Goal: Transaction & Acquisition: Obtain resource

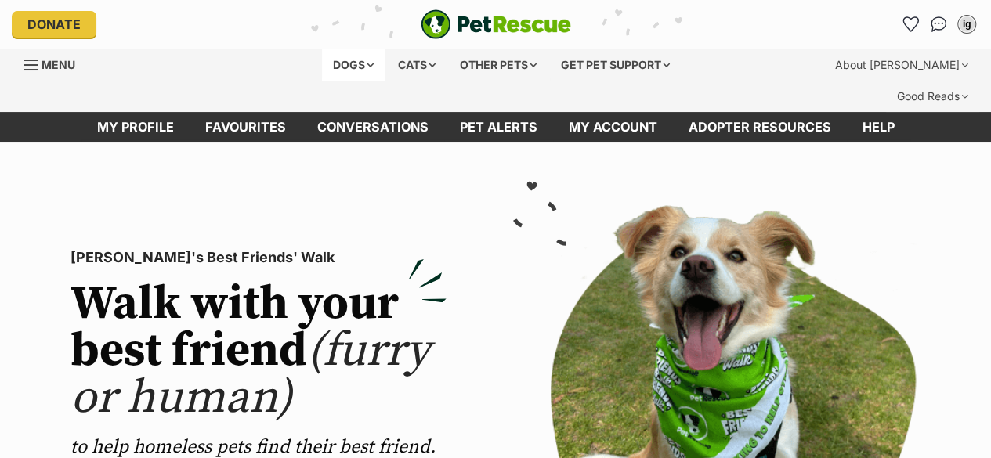
click at [360, 53] on div "Dogs" at bounding box center [353, 64] width 63 height 31
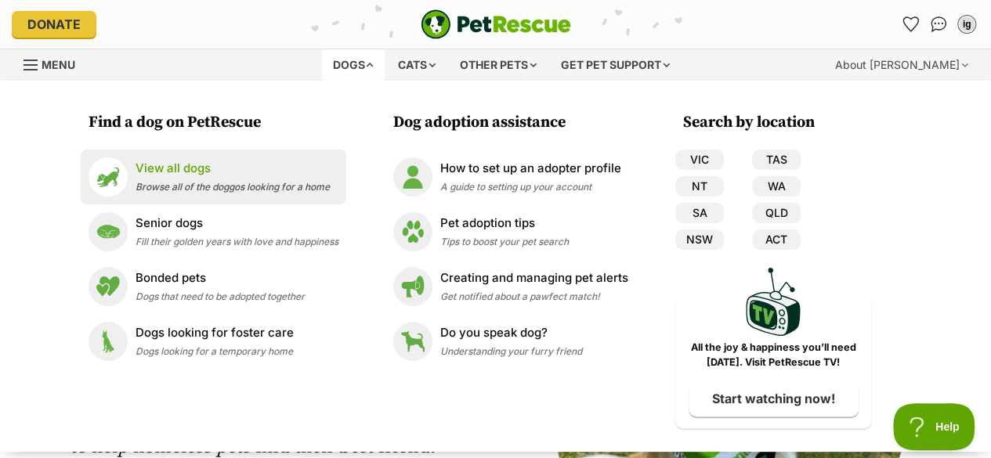
click at [172, 197] on li "View all dogs Browse all of the doggos looking for a home" at bounding box center [214, 177] width 266 height 55
click at [172, 195] on link "View all dogs Browse all of the doggos looking for a home" at bounding box center [214, 177] width 250 height 39
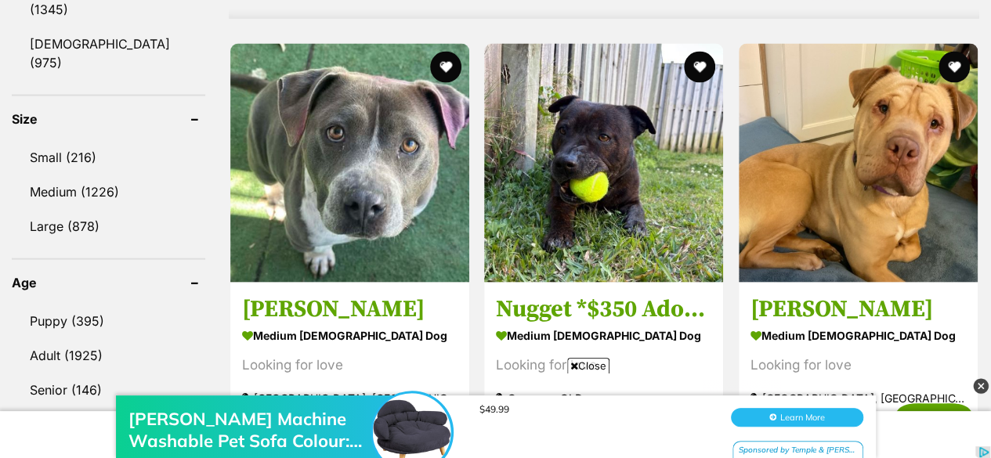
scroll to position [1667, 0]
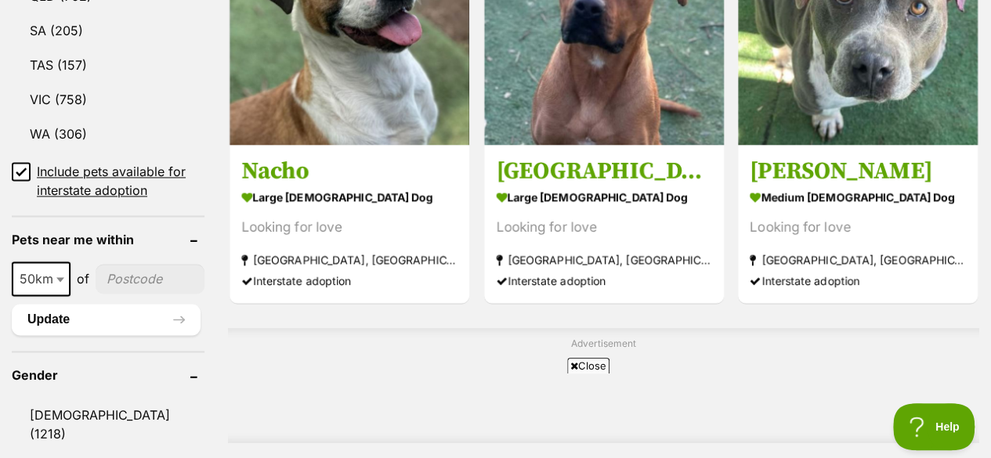
click at [136, 264] on input"] "postcode" at bounding box center [150, 279] width 109 height 30
type input"] "4178"
click at [62, 262] on span at bounding box center [62, 279] width 16 height 34
select select "250"
click at [139, 304] on button "Update" at bounding box center [106, 319] width 189 height 31
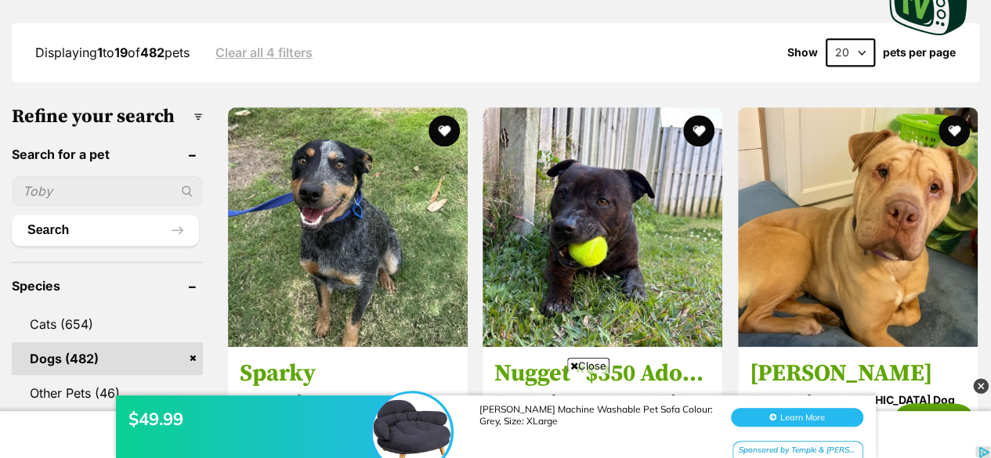
click at [853, 38] on select "20 40 60" at bounding box center [850, 52] width 49 height 28
select select "60"
click at [826, 38] on select "20 40 60" at bounding box center [850, 52] width 49 height 28
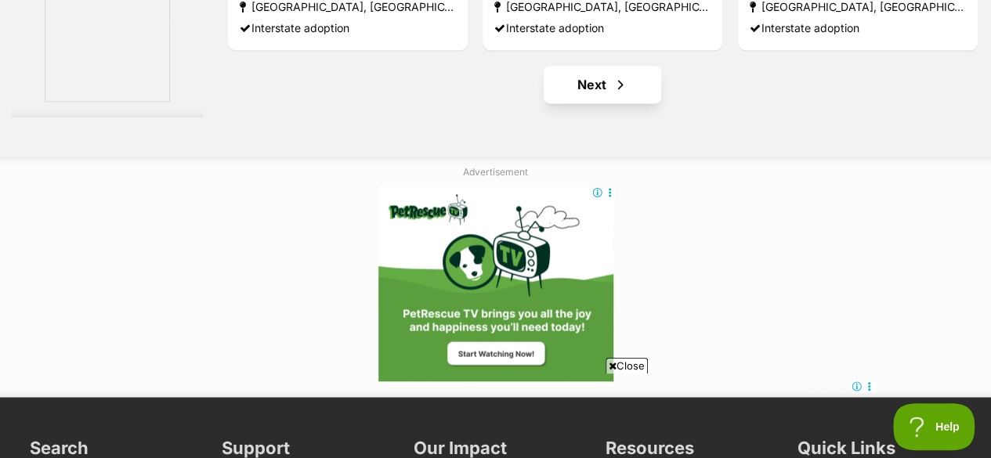
scroll to position [10124, 0]
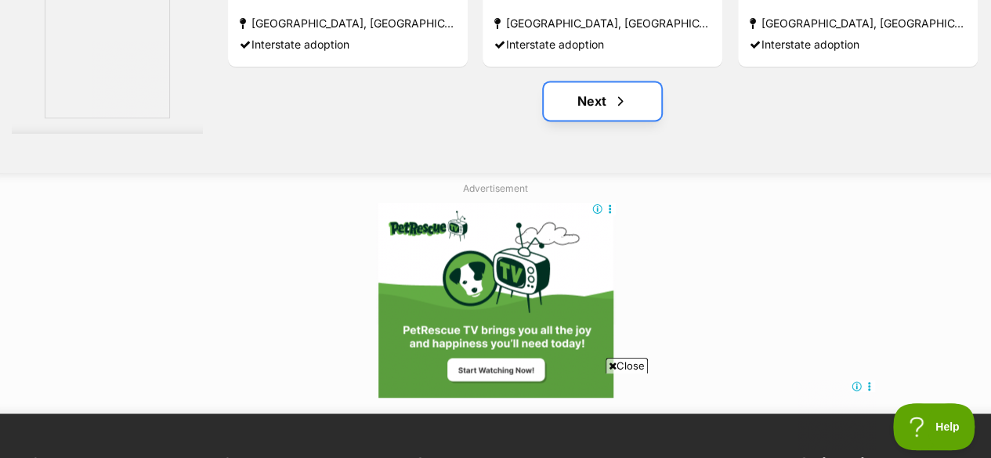
click at [625, 92] on span "Next page" at bounding box center [621, 101] width 16 height 19
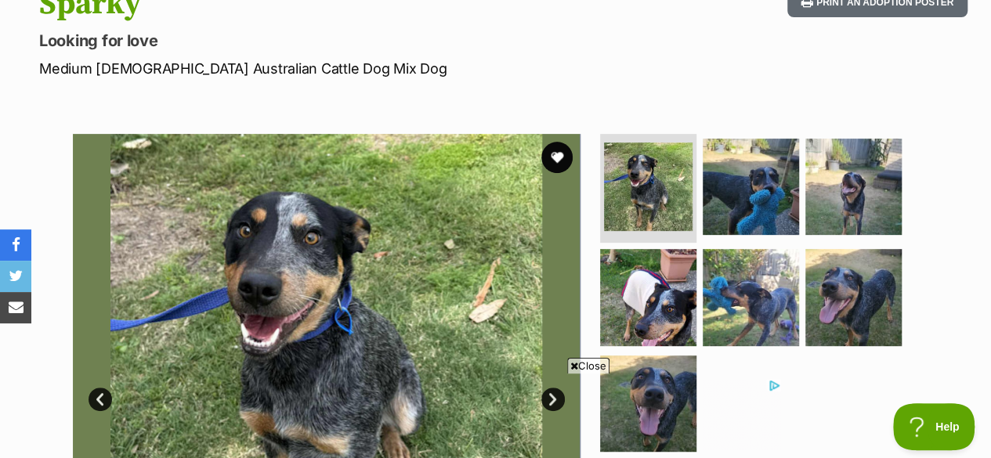
scroll to position [223, 0]
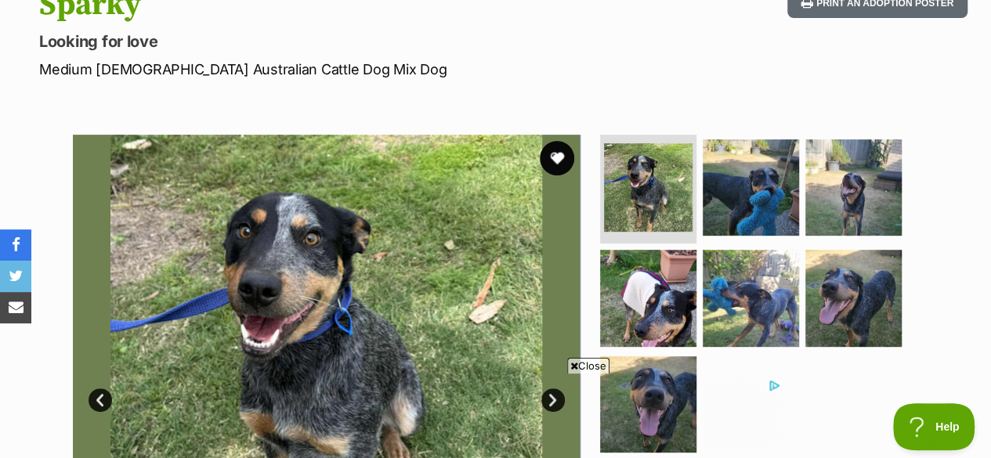
click at [570, 141] on button "favourite" at bounding box center [557, 158] width 34 height 34
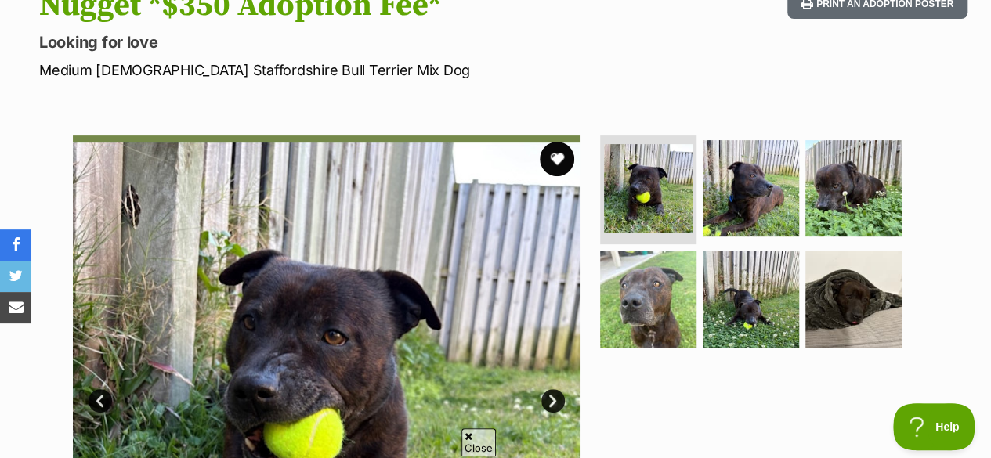
click at [564, 142] on button "favourite" at bounding box center [557, 159] width 34 height 34
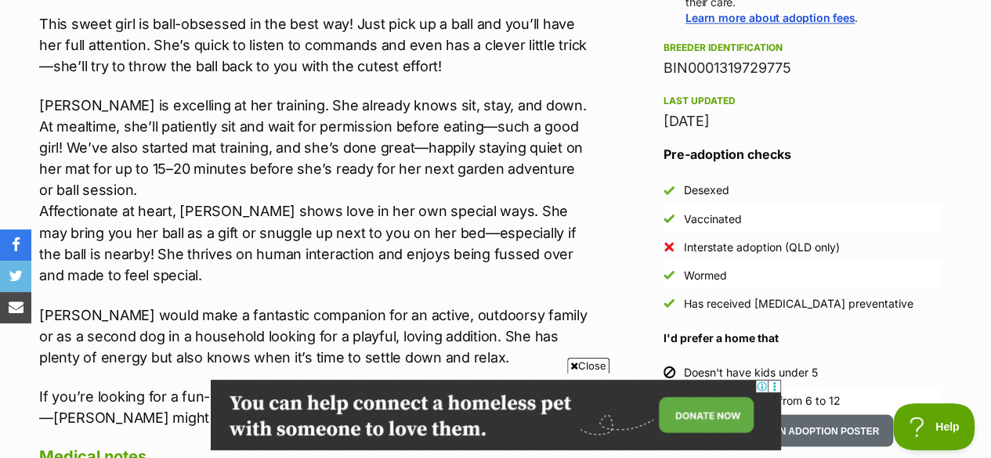
scroll to position [1273, 0]
